Goal: Task Accomplishment & Management: Use online tool/utility

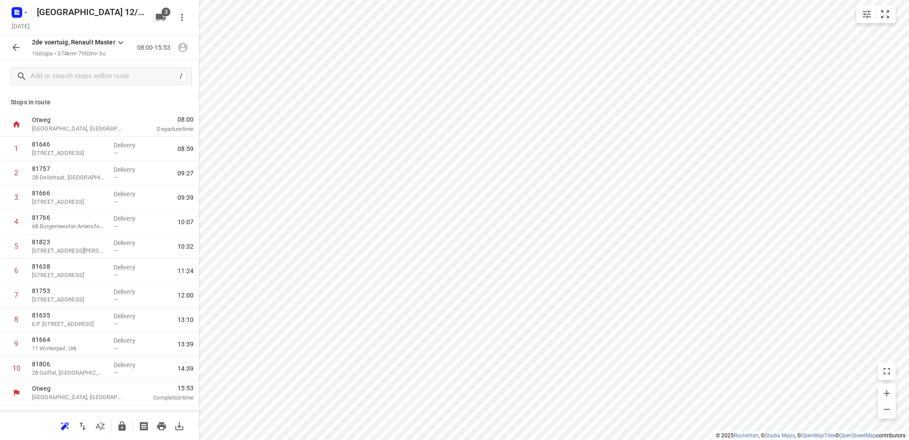
click at [20, 11] on rect "button" at bounding box center [17, 12] width 11 height 11
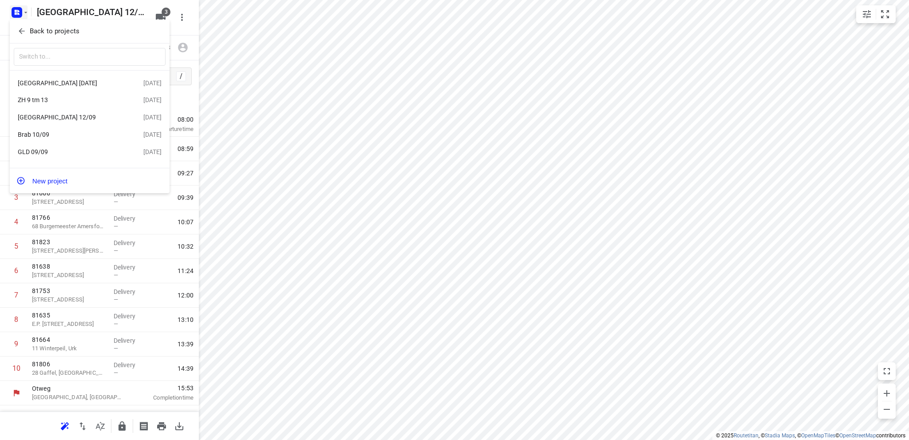
click at [41, 80] on div "[GEOGRAPHIC_DATA] [DATE]" at bounding box center [69, 82] width 102 height 7
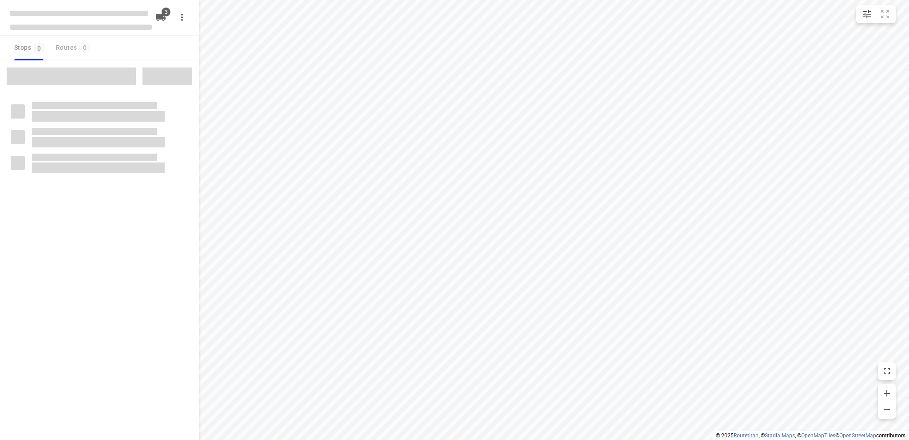
type input "distance"
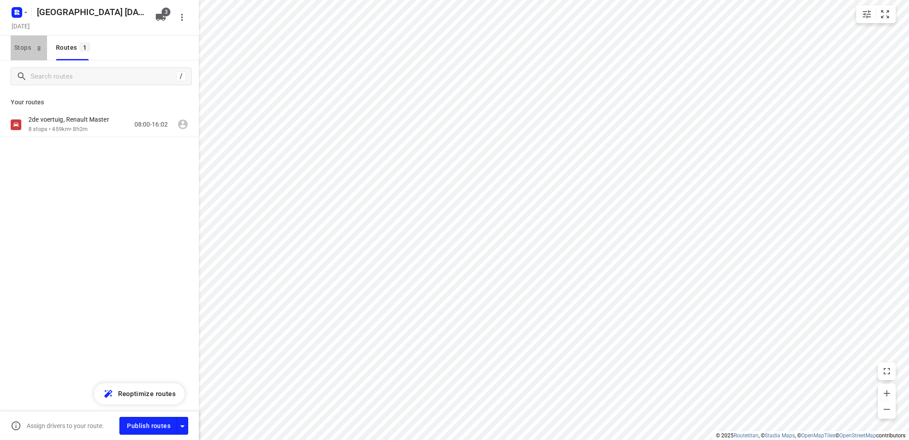
click at [19, 45] on span "Stops 8" at bounding box center [30, 47] width 33 height 11
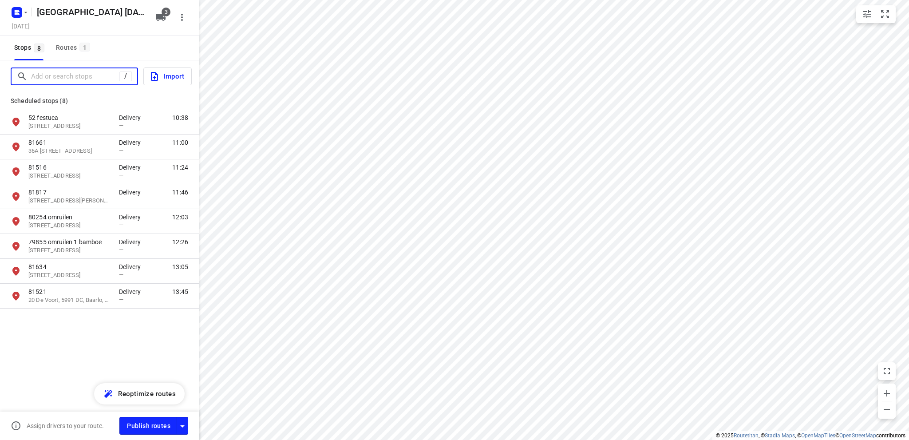
click at [71, 76] on input "Add or search stops" at bounding box center [75, 77] width 88 height 14
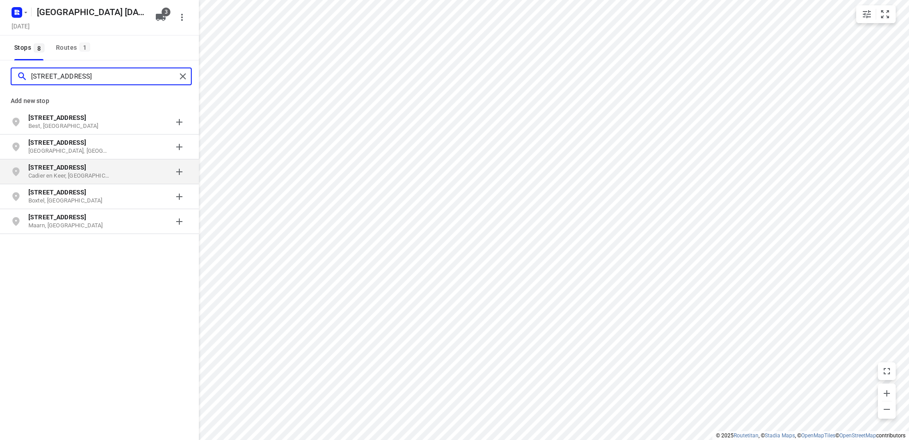
type input "[STREET_ADDRESS]"
click at [102, 167] on p "[STREET_ADDRESS]" at bounding box center [69, 167] width 82 height 9
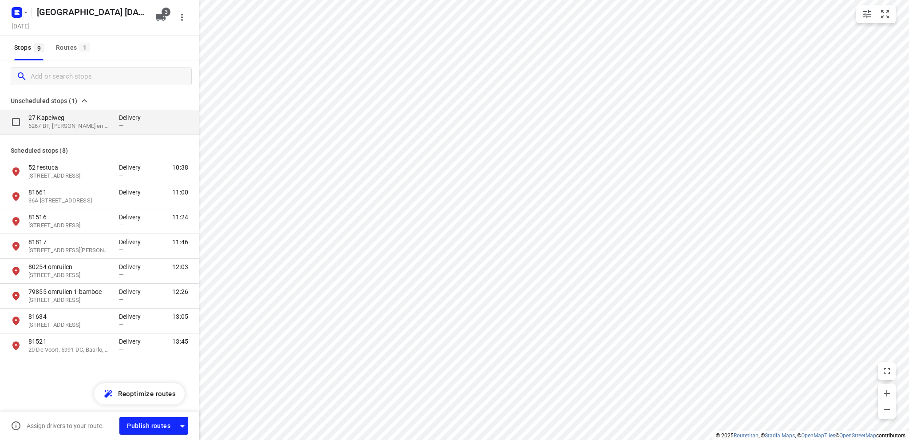
click at [70, 119] on p "27 Kapelweg" at bounding box center [69, 117] width 82 height 9
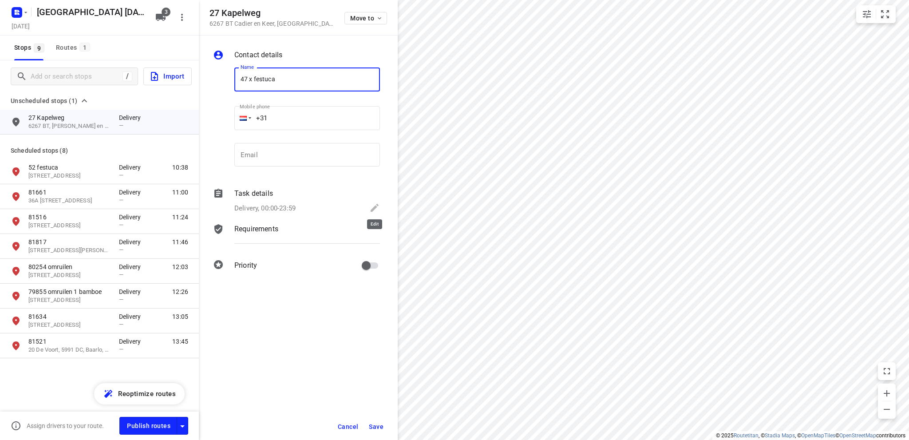
type input "47 x festuca"
click at [376, 207] on icon at bounding box center [375, 208] width 8 height 8
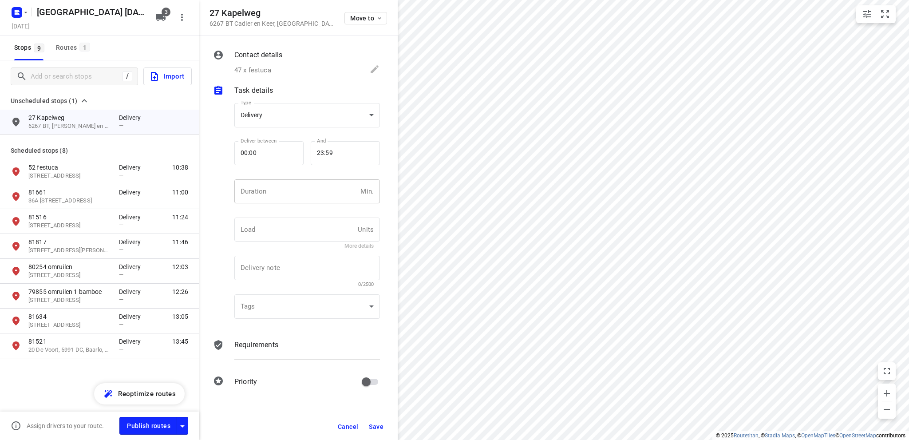
click at [281, 186] on input "number" at bounding box center [295, 191] width 122 height 24
type input "10"
click at [378, 426] on span "Save" at bounding box center [376, 426] width 15 height 7
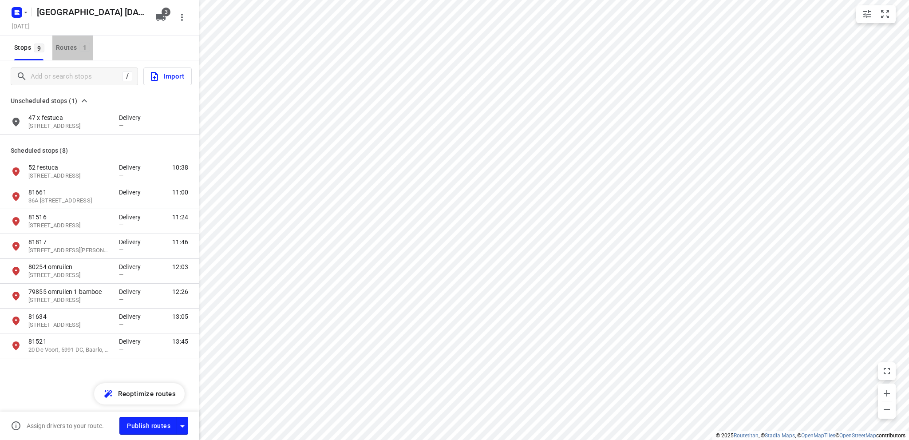
click at [61, 44] on div "Routes 1" at bounding box center [74, 47] width 37 height 11
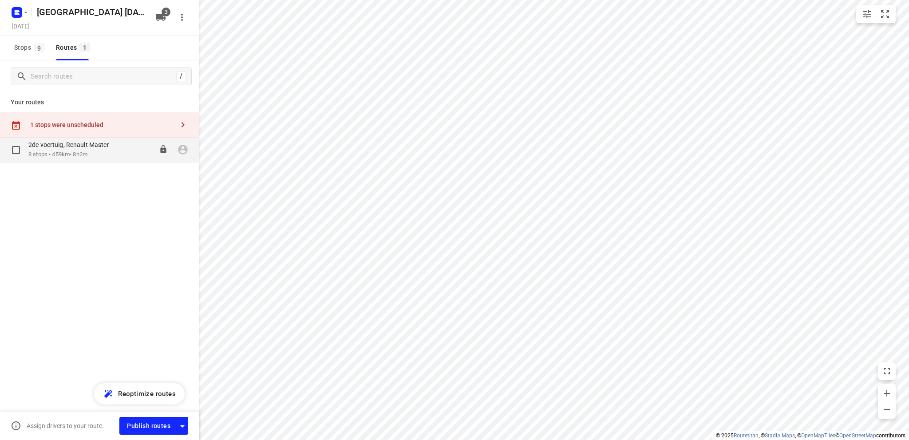
click at [67, 149] on div "2de voertuig, Renault Master" at bounding box center [73, 146] width 90 height 10
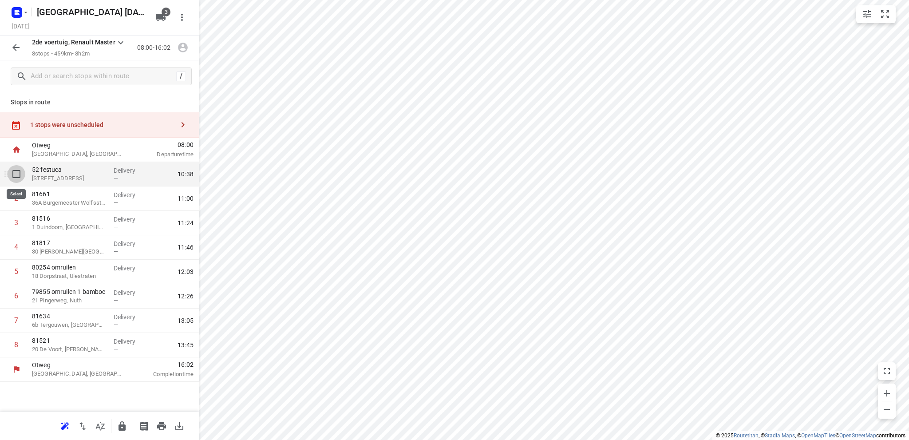
click at [13, 171] on input "checkbox" at bounding box center [17, 174] width 18 height 18
checkbox input "true"
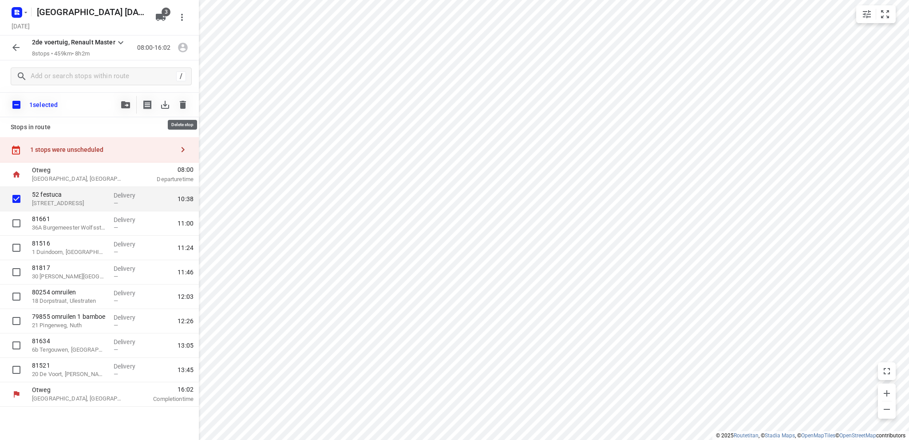
click at [181, 104] on icon "button" at bounding box center [183, 105] width 6 height 8
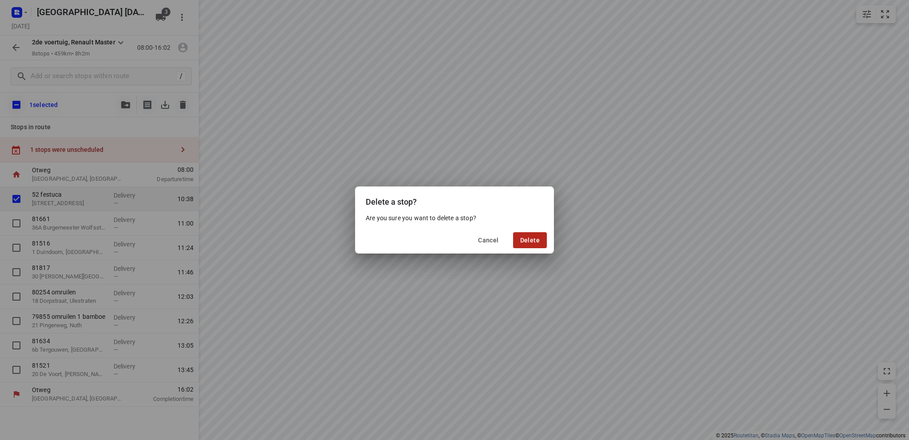
click at [530, 238] on span "Delete" at bounding box center [530, 240] width 20 height 7
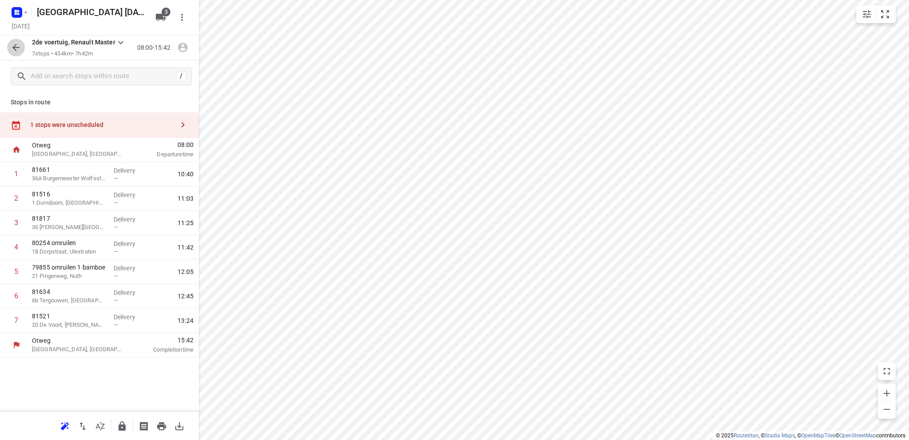
click at [14, 46] on icon "button" at bounding box center [15, 47] width 7 height 7
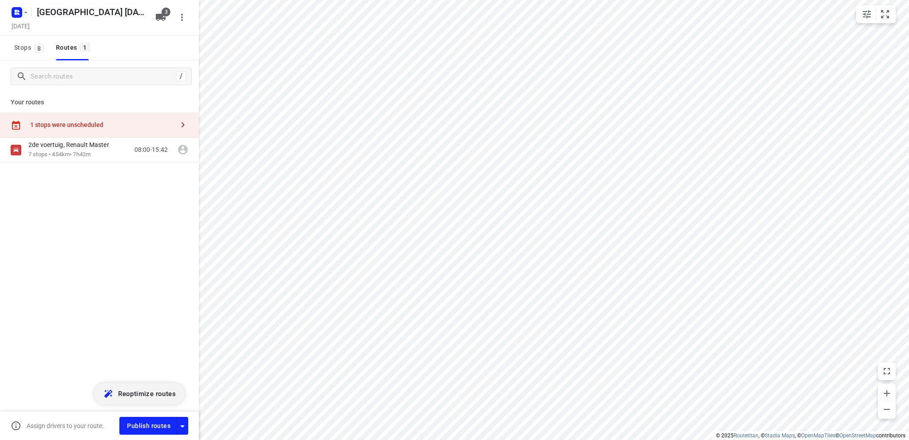
click at [149, 394] on span "Reoptimize routes" at bounding box center [147, 394] width 58 height 12
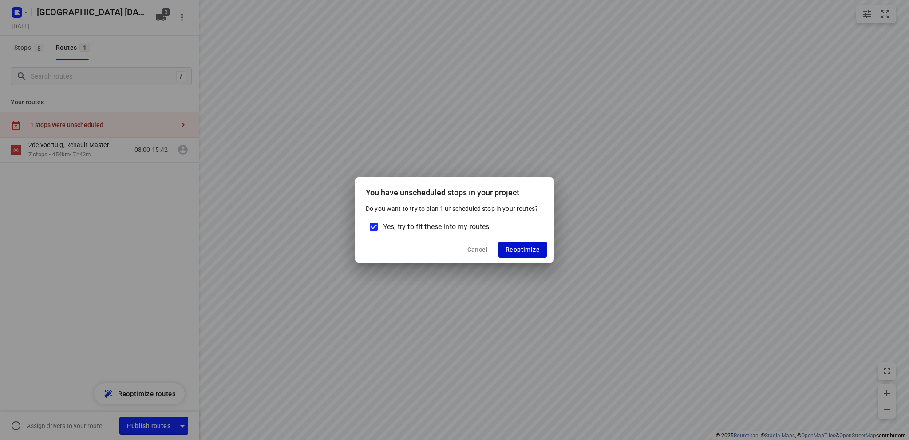
click at [523, 246] on span "Reoptimize" at bounding box center [522, 249] width 34 height 7
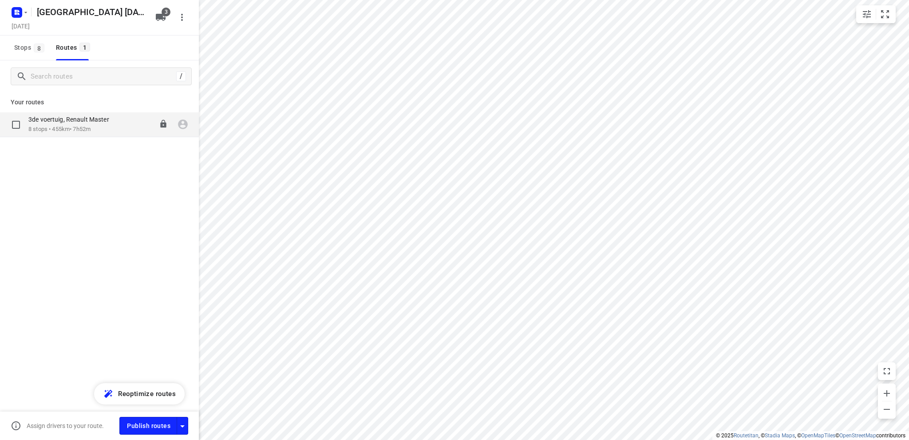
click at [47, 123] on p "3de voertuig, Renault Master" at bounding box center [71, 119] width 86 height 8
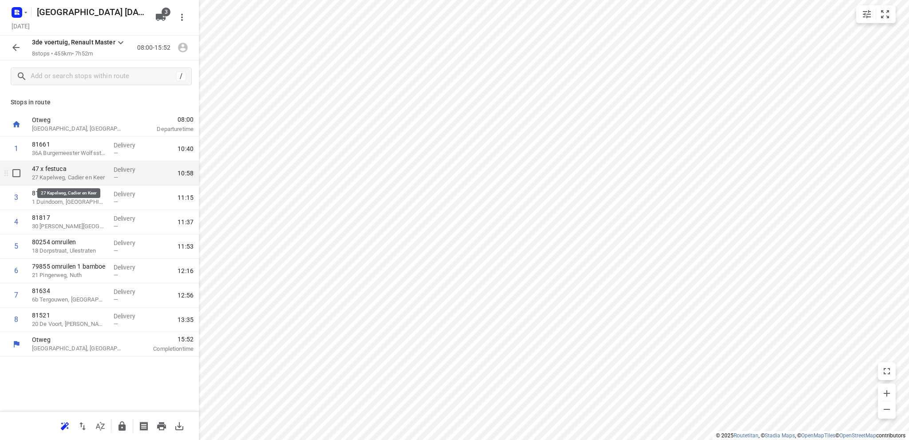
click at [59, 176] on p "27 Kapelweg, Cadier en Keer" at bounding box center [69, 177] width 75 height 9
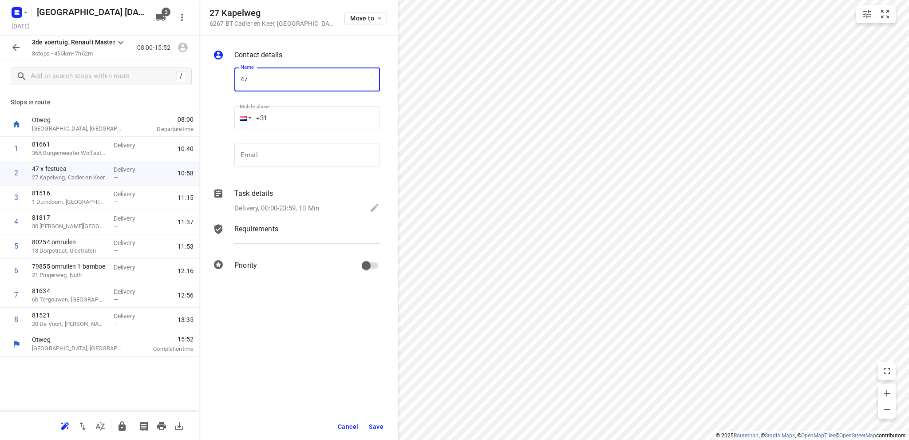
type input "4"
type input "81825"
click at [375, 427] on span "Save" at bounding box center [376, 426] width 15 height 7
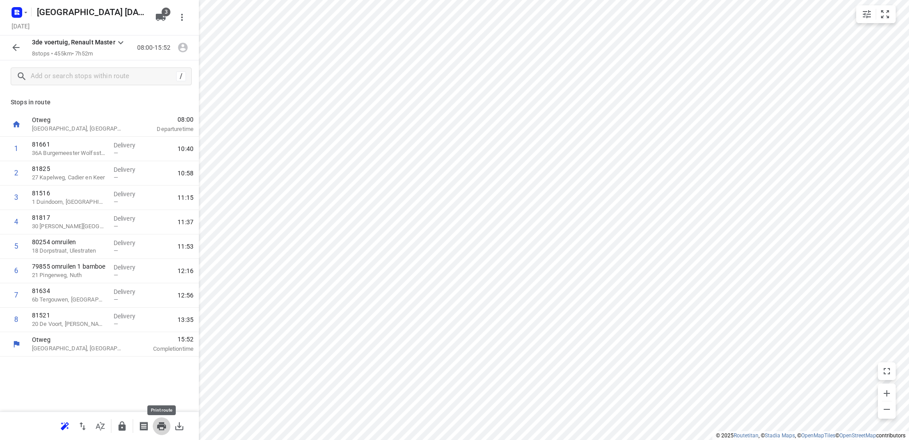
click at [161, 427] on icon "button" at bounding box center [161, 426] width 11 height 11
click at [19, 10] on rect "button" at bounding box center [17, 12] width 11 height 11
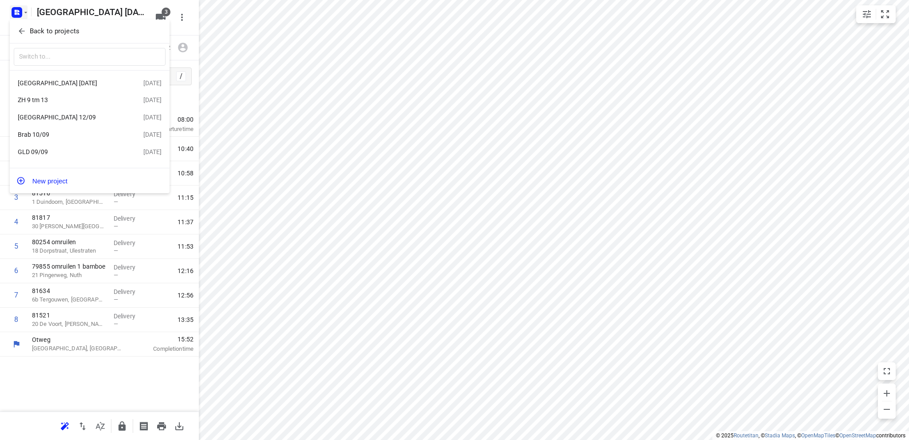
click at [39, 95] on div "ZH 9 tm 13" at bounding box center [81, 100] width 126 height 11
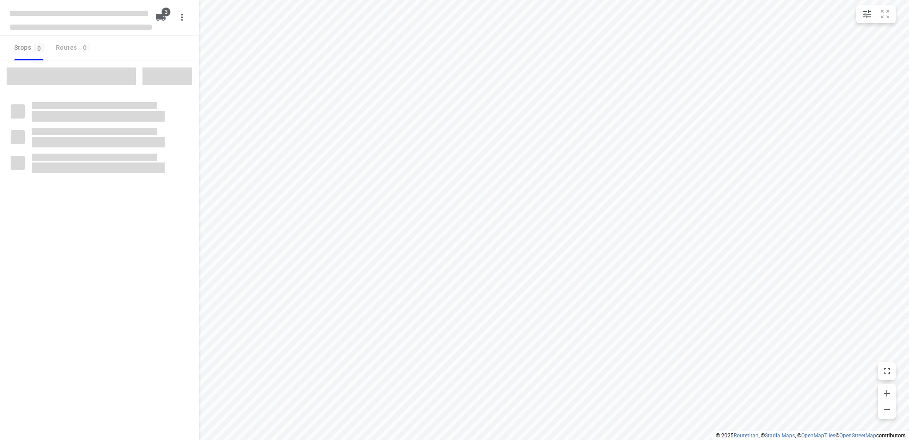
type input "distance"
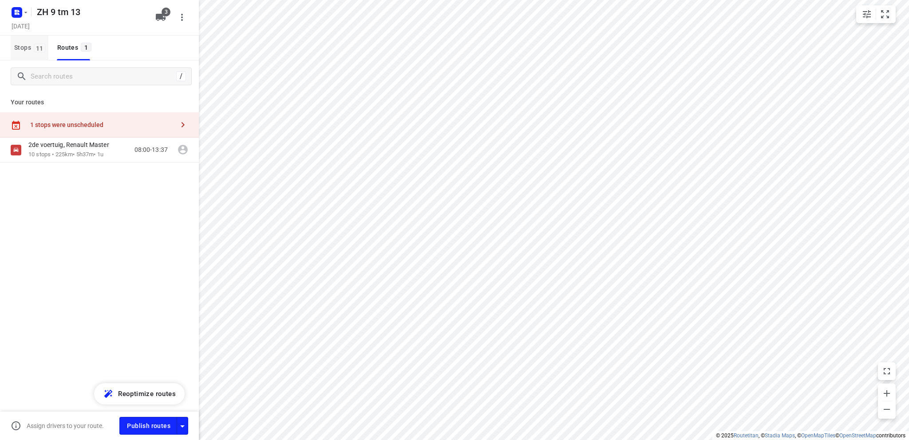
click at [20, 47] on span "Stops 11" at bounding box center [31, 47] width 34 height 11
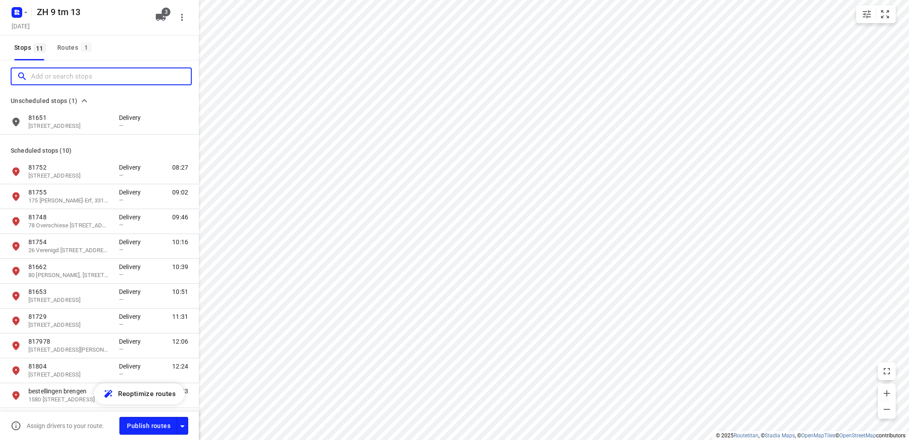
click at [61, 75] on input "Add or search stops" at bounding box center [111, 77] width 160 height 14
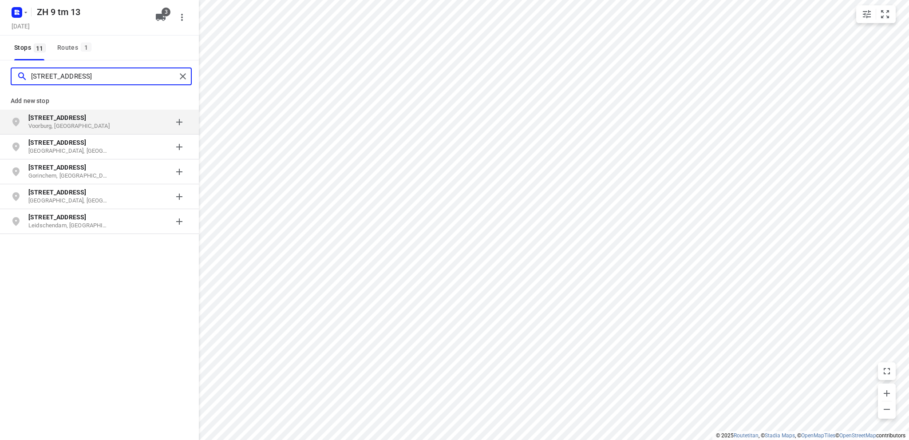
type input "[STREET_ADDRESS]"
click at [86, 121] on b "[STREET_ADDRESS]" at bounding box center [57, 117] width 58 height 7
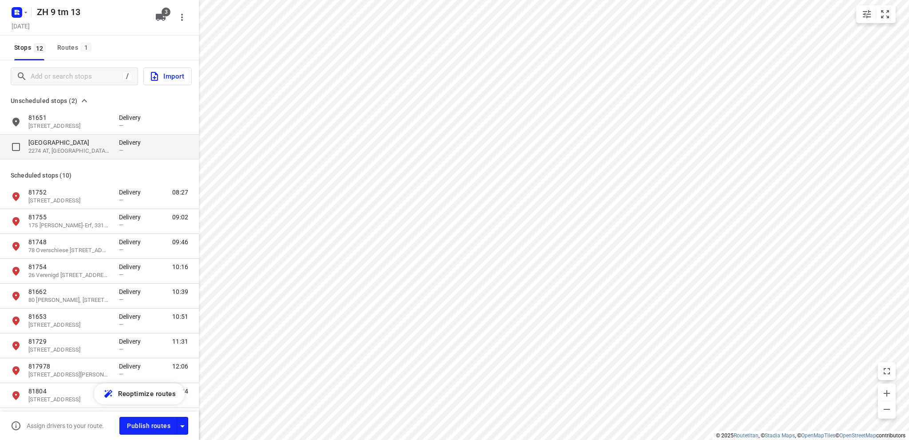
click at [69, 140] on p "[GEOGRAPHIC_DATA]" at bounding box center [69, 142] width 82 height 9
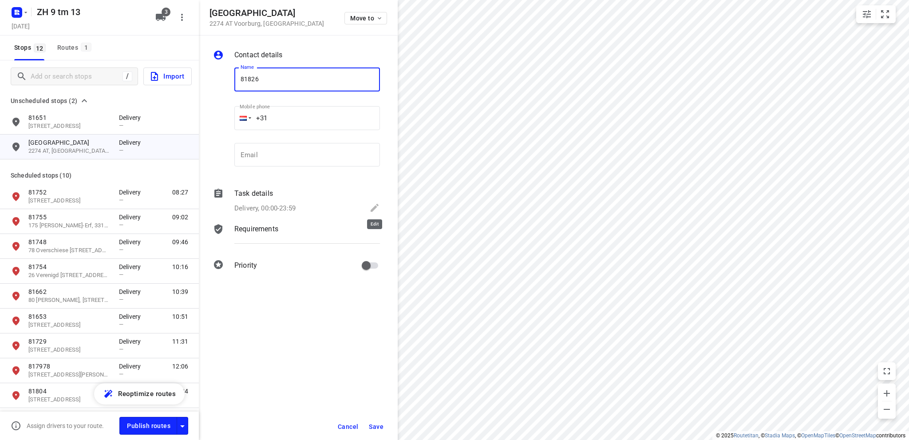
type input "81826"
click at [373, 204] on icon at bounding box center [374, 207] width 11 height 11
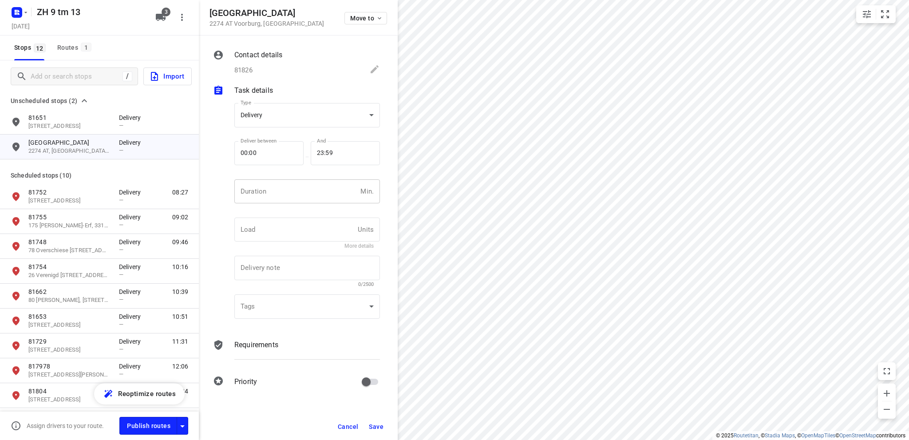
click at [264, 193] on input "number" at bounding box center [295, 191] width 122 height 24
type input "10"
click at [381, 426] on span "Save" at bounding box center [376, 426] width 15 height 7
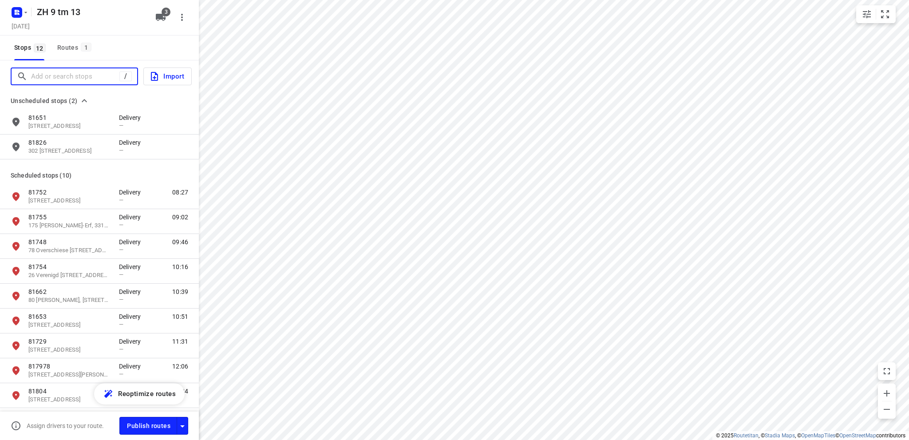
click at [51, 75] on input "Add or search stops" at bounding box center [75, 77] width 88 height 14
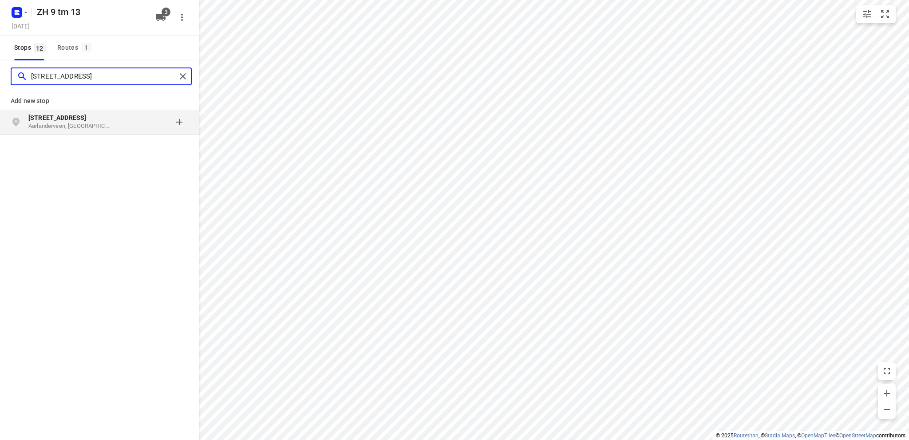
type input "[STREET_ADDRESS]"
click at [60, 120] on b "[STREET_ADDRESS]" at bounding box center [57, 117] width 58 height 7
type input "[STREET_ADDRESS]"
click at [87, 124] on p "Aarlanderveen, [GEOGRAPHIC_DATA]" at bounding box center [69, 126] width 82 height 8
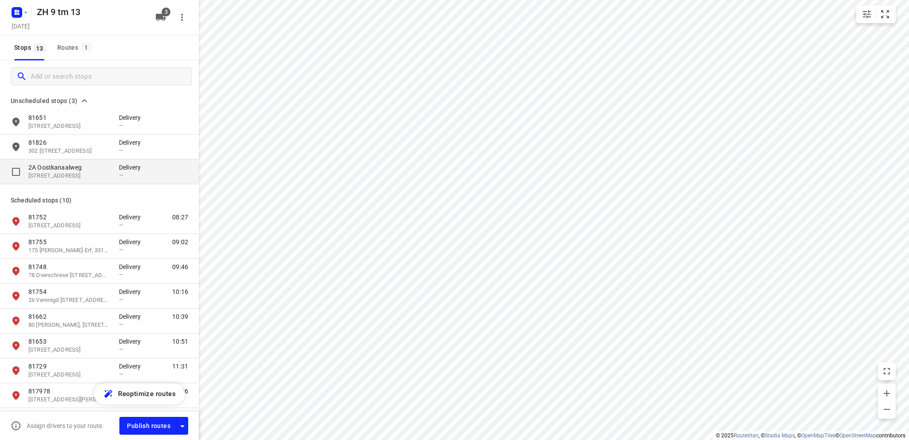
click at [90, 170] on p "2A Oostkanaalweg" at bounding box center [69, 167] width 82 height 9
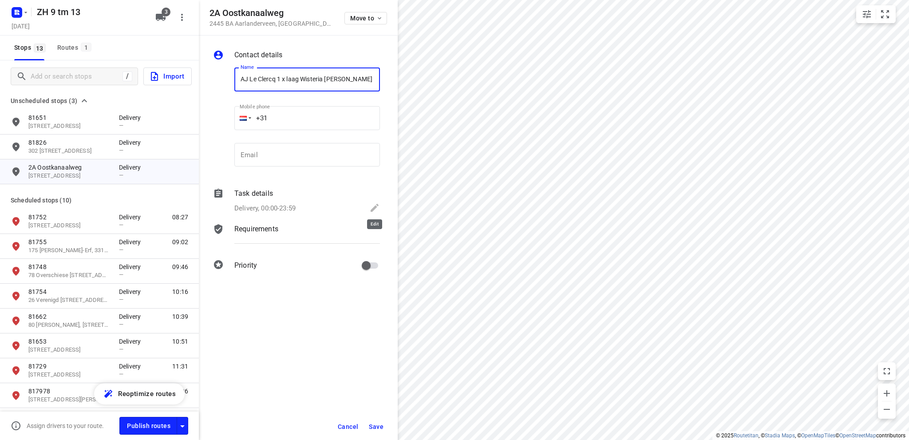
type input "AJ Le Clercq 1 x laag Wisteria [PERSON_NAME]"
click at [375, 205] on icon at bounding box center [374, 207] width 11 height 11
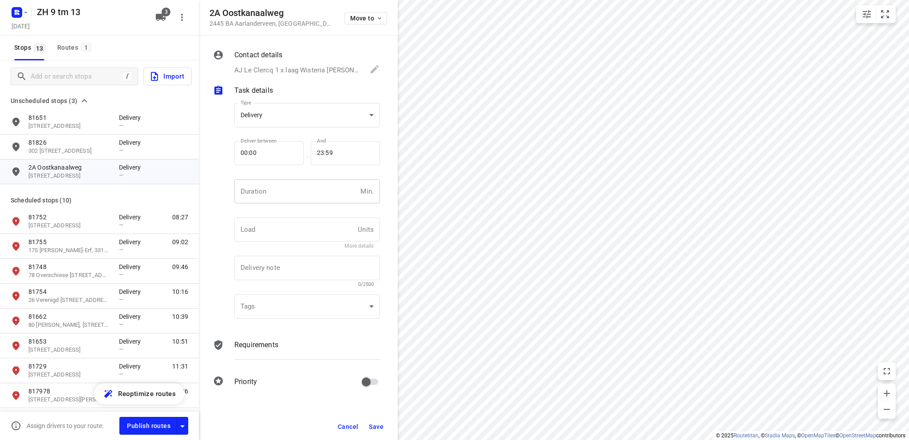
click at [288, 192] on input "number" at bounding box center [295, 191] width 122 height 24
type input "10"
click at [292, 111] on body "i © 2025 Routetitan , © Stadia Maps , © OpenMapTiles © OpenStreetMap contributo…" at bounding box center [454, 220] width 909 height 440
click at [288, 131] on div "Pickup" at bounding box center [306, 131] width 131 height 11
type input "pickup"
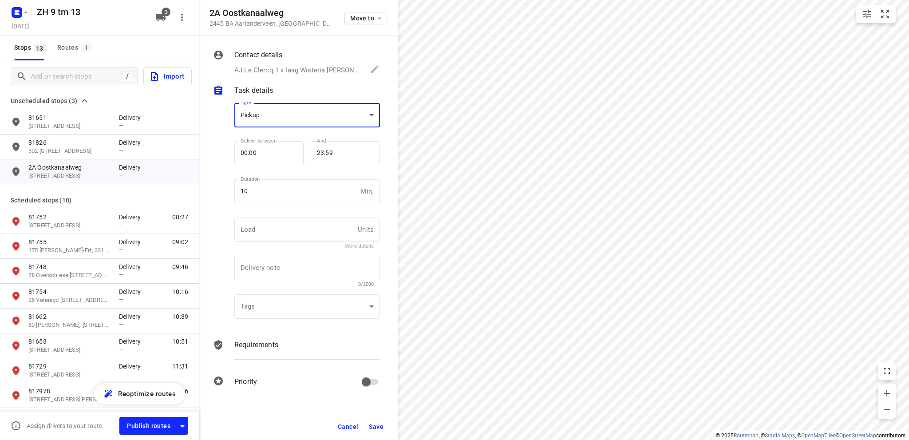
click at [376, 424] on span "Save" at bounding box center [376, 426] width 15 height 7
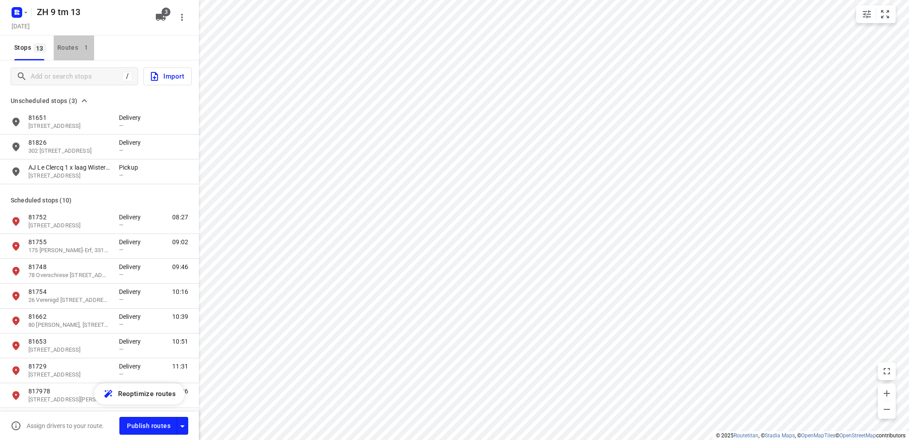
click at [67, 44] on div "Routes 1" at bounding box center [75, 47] width 37 height 11
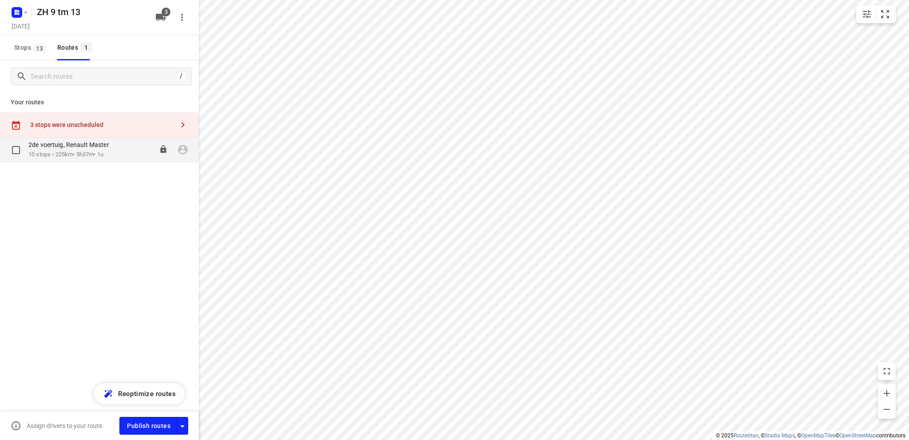
click at [64, 151] on p "10 stops • 225km • 5h37m • 1u" at bounding box center [73, 154] width 90 height 8
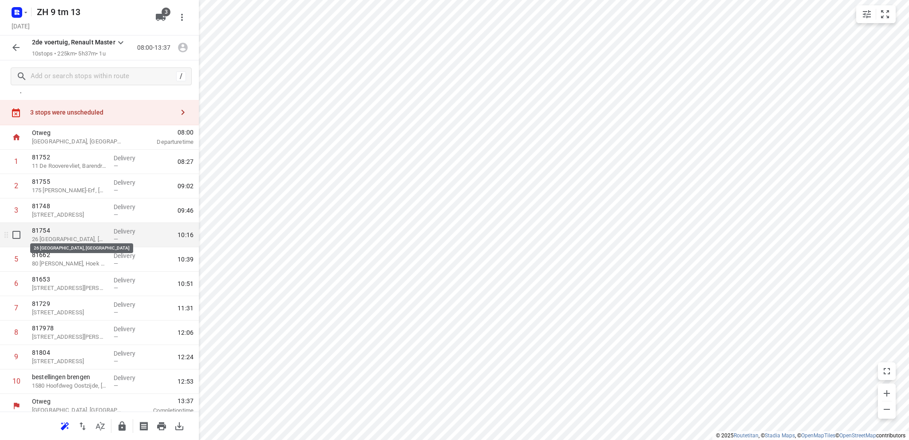
scroll to position [19, 0]
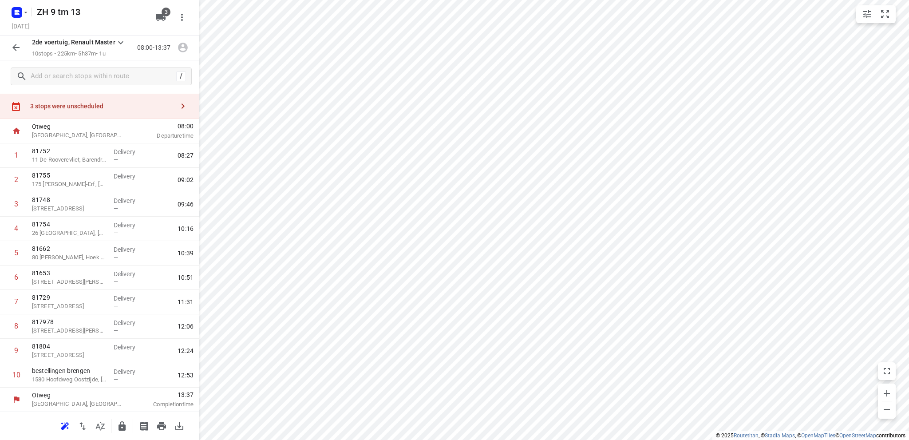
click at [80, 104] on div "3 stops were unscheduled" at bounding box center [102, 106] width 144 height 7
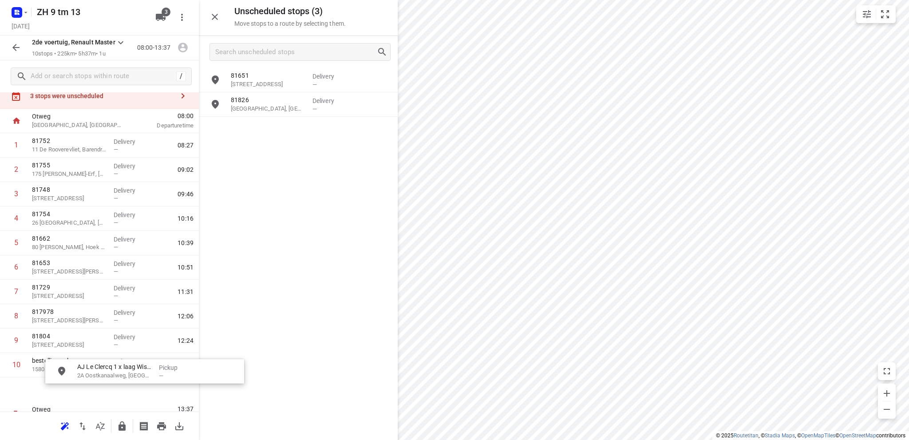
scroll to position [50, 4]
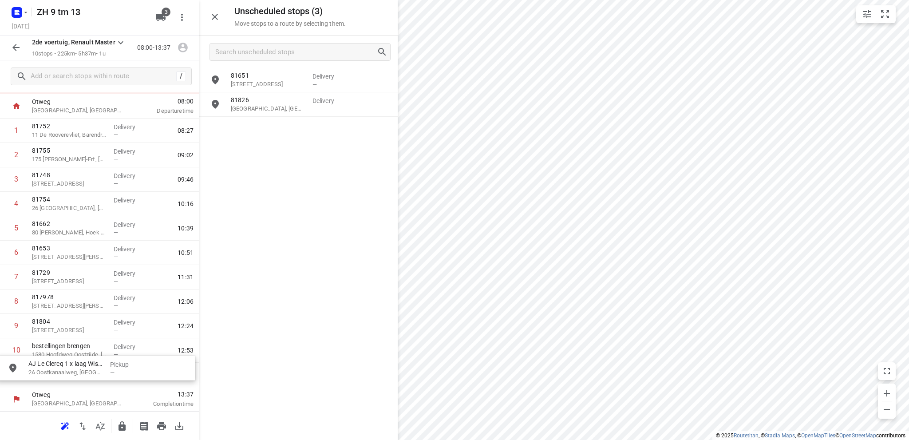
drag, startPoint x: 282, startPoint y: 136, endPoint x: 74, endPoint y: 376, distance: 317.7
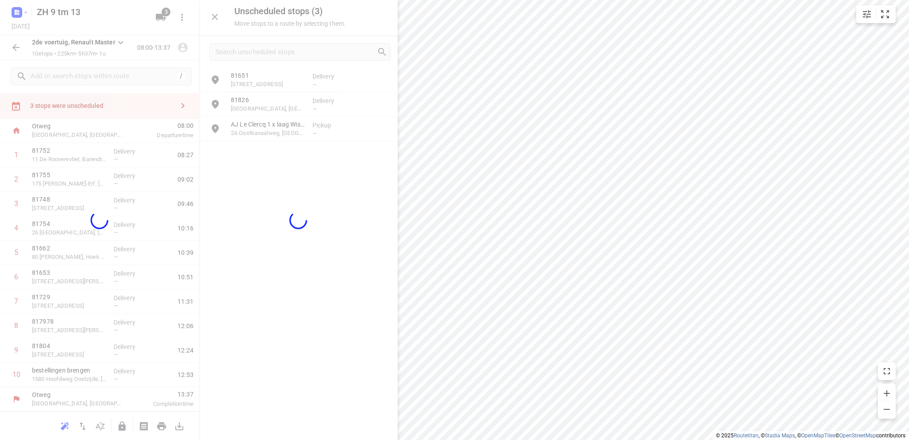
scroll to position [19, 0]
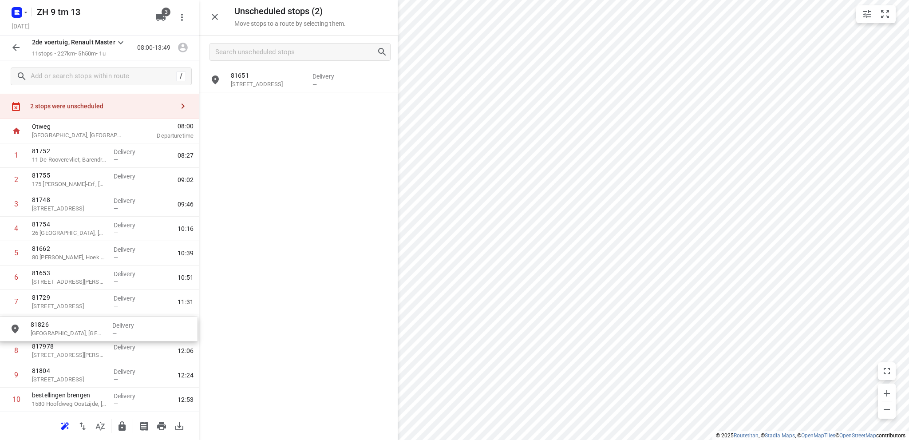
drag, startPoint x: 288, startPoint y: 106, endPoint x: 83, endPoint y: 332, distance: 305.1
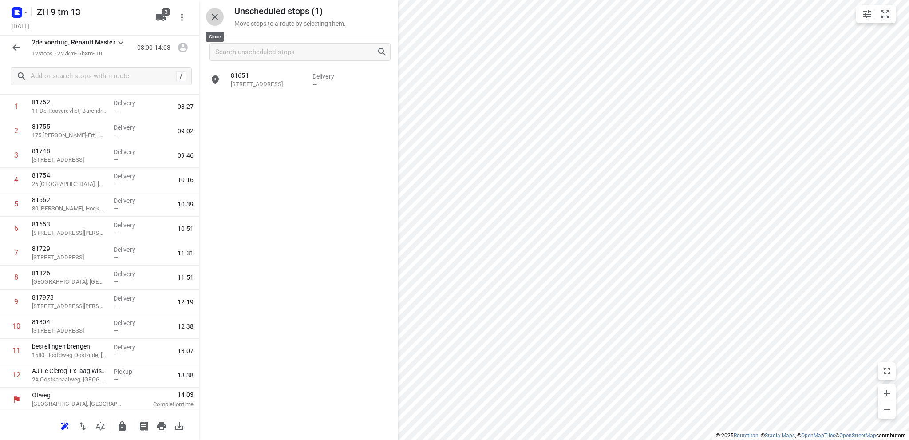
click at [213, 18] on icon "button" at bounding box center [215, 17] width 6 height 6
